Goal: Browse casually

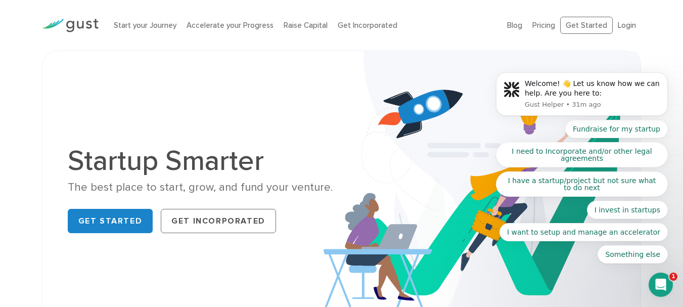
click at [664, 282] on icon "Open Intercom Messenger" at bounding box center [661, 285] width 17 height 17
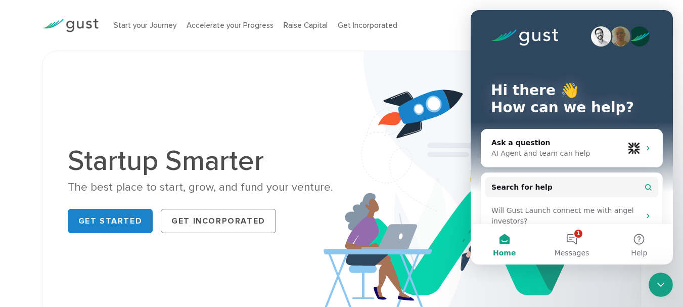
click at [664, 282] on icon "Close Intercom Messenger" at bounding box center [661, 285] width 12 height 12
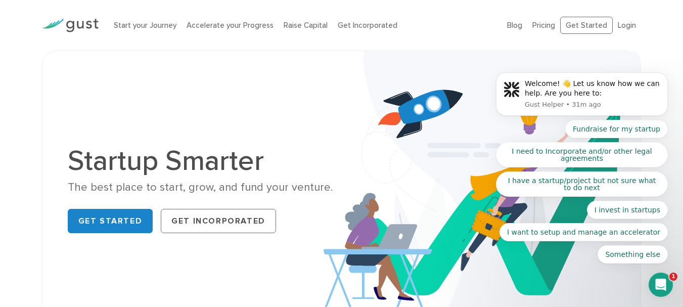
click at [639, 38] on body "Welcome! 👋 Let us know how we can help. Are you here to: Gust Helper • 31m ago …" at bounding box center [582, 97] width 194 height 358
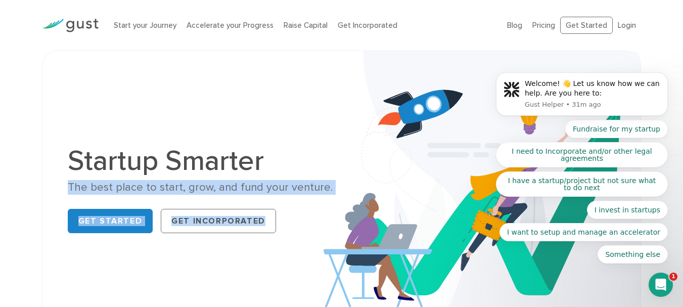
drag, startPoint x: 64, startPoint y: 184, endPoint x: 349, endPoint y: 200, distance: 285.3
click at [349, 200] on div "Startup Smarter The best place to start, grow, and fund your venture. Get Start…" at bounding box center [342, 191] width 564 height 231
click at [348, 195] on img at bounding box center [482, 192] width 317 height 282
click at [175, 180] on div "The best place to start, grow, and fund your venture." at bounding box center [201, 187] width 267 height 15
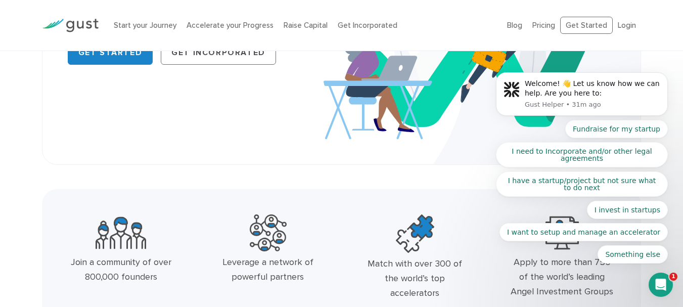
scroll to position [202, 0]
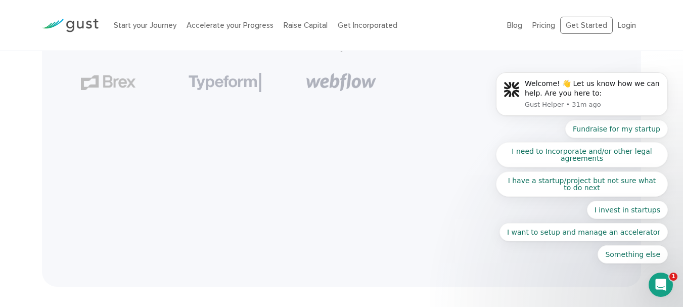
scroll to position [2383, 0]
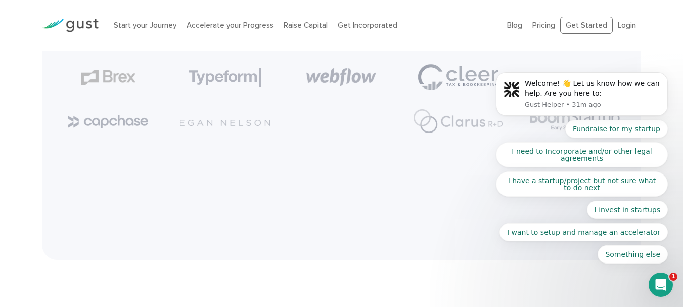
click at [588, 27] on body "Welcome! 👋 Let us know how we can help. Are you here to: Gust Helper • 31m ago …" at bounding box center [582, 97] width 194 height 358
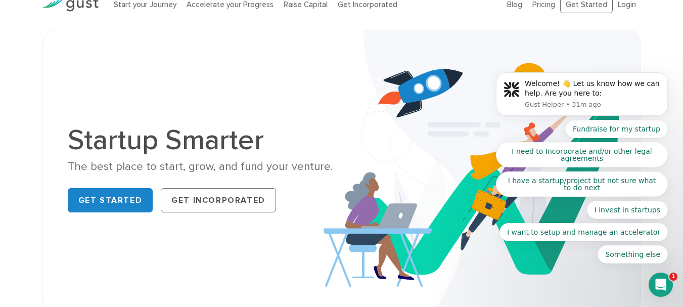
scroll to position [0, 0]
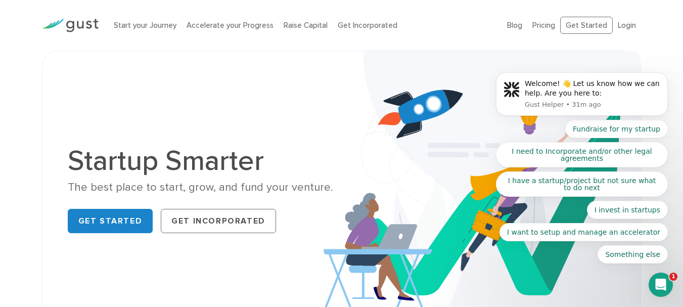
click at [663, 286] on icon "Open Intercom Messenger" at bounding box center [661, 285] width 17 height 17
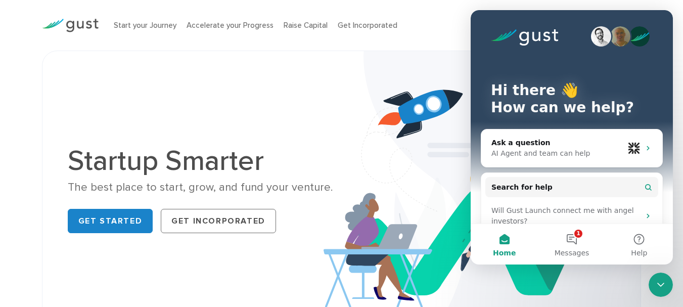
click at [370, 123] on img at bounding box center [482, 192] width 317 height 282
click at [664, 289] on icon "Close Intercom Messenger" at bounding box center [661, 285] width 12 height 12
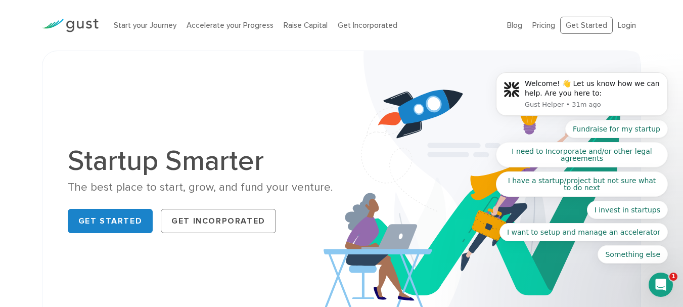
click at [594, 27] on body "Welcome! 👋 Let us know how we can help. Are you here to: Gust Helper • 31m ago …" at bounding box center [582, 97] width 194 height 358
click at [627, 29] on body "Welcome! 👋 Let us know how we can help. Are you here to: Gust Helper • 31m ago …" at bounding box center [582, 97] width 194 height 358
click at [620, 24] on body "Welcome! 👋 Let us know how we can help. Are you here to: Gust Helper • 31m ago …" at bounding box center [582, 97] width 194 height 358
click at [576, 26] on body "Welcome! 👋 Let us know how we can help. Are you here to: Gust Helper • 47m ago …" at bounding box center [582, 97] width 194 height 358
